Goal: Transaction & Acquisition: Purchase product/service

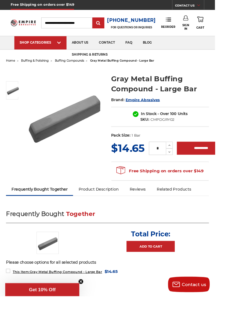
click at [13, 63] on span "home" at bounding box center [11, 64] width 10 height 4
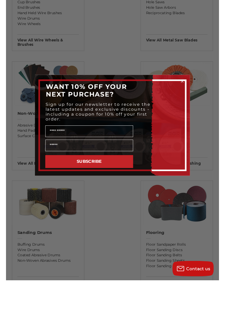
scroll to position [506, 0]
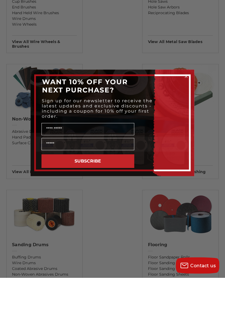
click at [186, 109] on circle "Close dialog" at bounding box center [186, 108] width 5 height 5
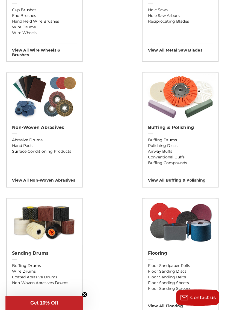
scroll to position [532, 0]
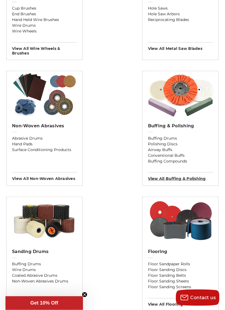
click at [192, 175] on h3 "View All buffing & polishing" at bounding box center [180, 176] width 65 height 9
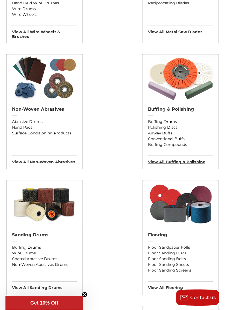
scroll to position [549, 0]
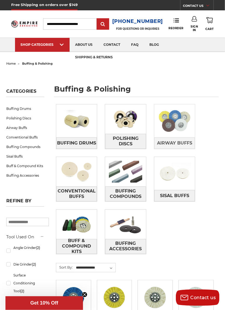
click at [181, 131] on img at bounding box center [174, 120] width 41 height 29
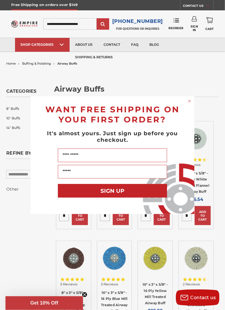
click at [189, 103] on circle "Close dialog" at bounding box center [189, 101] width 5 height 5
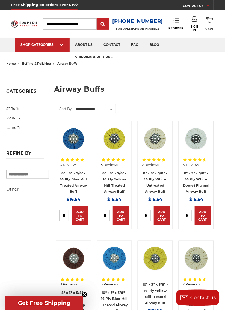
click at [11, 65] on span "home" at bounding box center [11, 64] width 10 height 4
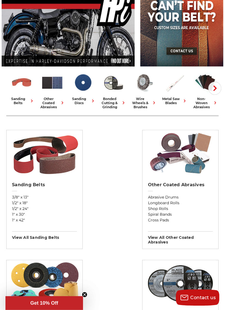
scroll to position [83, 0]
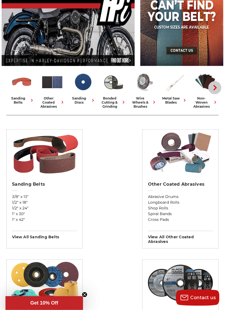
click at [214, 89] on icon "button" at bounding box center [214, 87] width 5 height 5
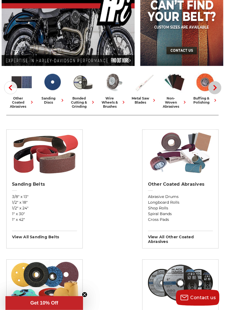
click at [212, 88] on icon "button" at bounding box center [214, 87] width 5 height 5
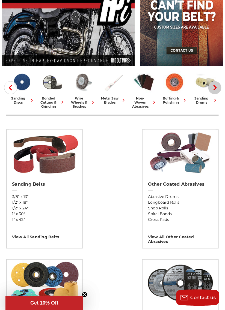
click at [213, 87] on icon "button" at bounding box center [214, 87] width 5 height 5
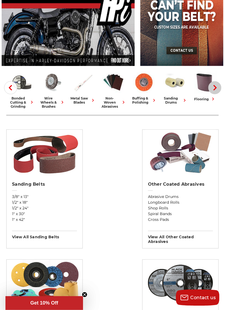
click at [213, 88] on icon "button" at bounding box center [214, 87] width 5 height 5
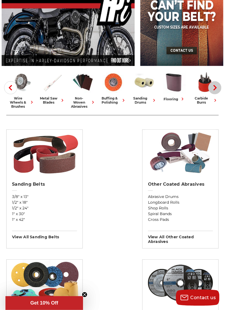
click at [211, 87] on button "Next" at bounding box center [214, 87] width 13 height 13
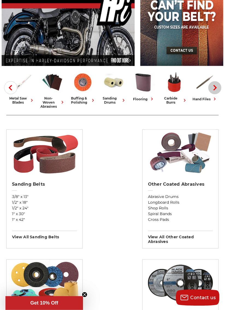
click at [213, 88] on icon "button" at bounding box center [214, 87] width 5 height 5
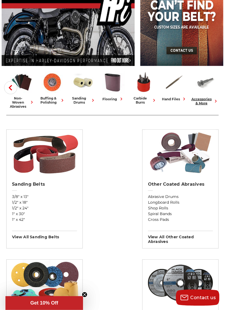
click at [213, 87] on img at bounding box center [204, 82] width 23 height 23
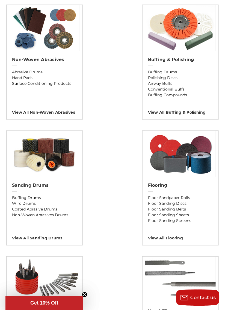
scroll to position [597, 0]
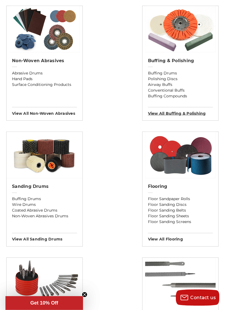
click at [196, 113] on h3 "View All buffing & polishing" at bounding box center [180, 111] width 65 height 9
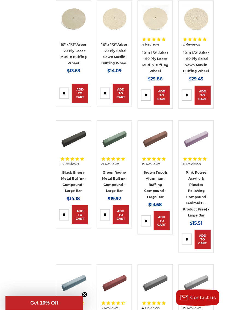
scroll to position [1395, 0]
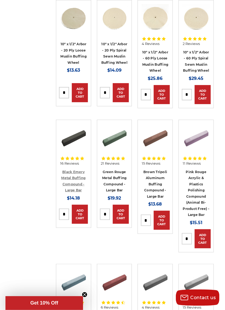
click at [73, 189] on link "Black Emery Metal Buffing Compound - Large Bar" at bounding box center [73, 181] width 24 height 23
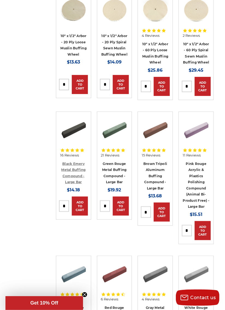
scroll to position [1412, 0]
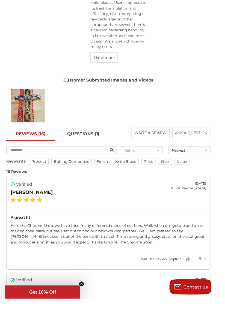
scroll to position [789, 0]
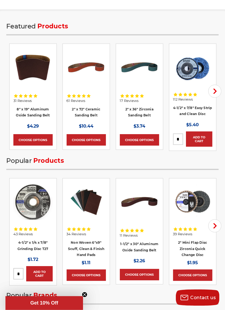
scroll to position [1102, 0]
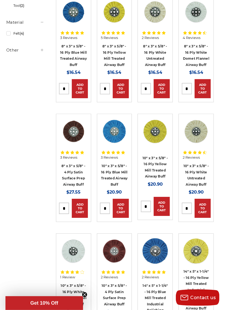
scroll to position [287, 0]
